Goal: Book appointment/travel/reservation

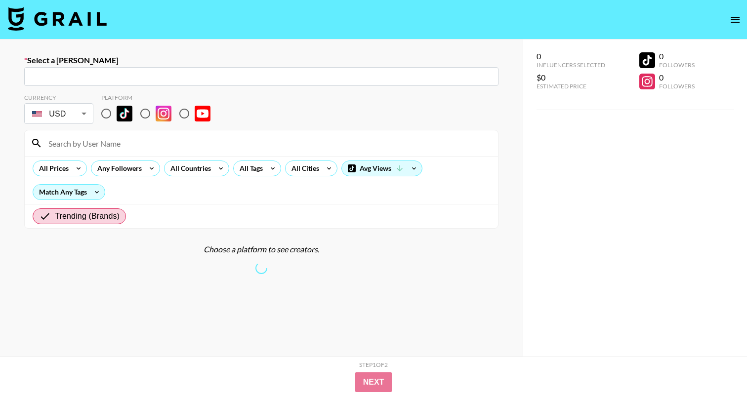
click at [102, 114] on input "radio" at bounding box center [106, 113] width 21 height 21
radio input "true"
